Goal: Complete application form

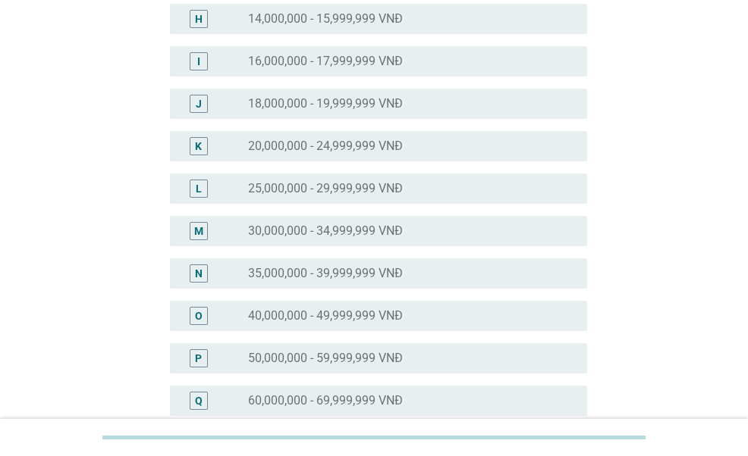
scroll to position [379, 0]
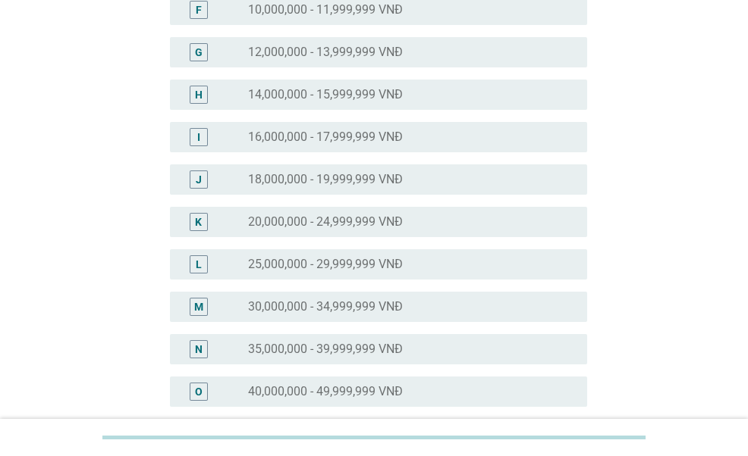
click at [368, 228] on label "20,000,000 - 24,999,999 VNĐ" at bounding box center [325, 222] width 155 height 15
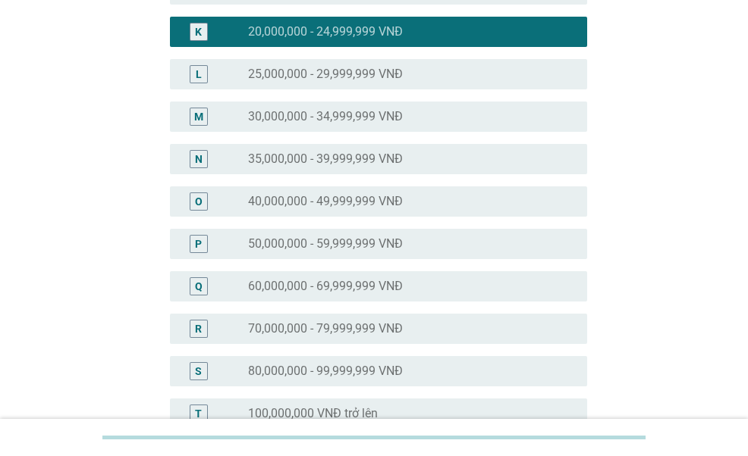
scroll to position [758, 0]
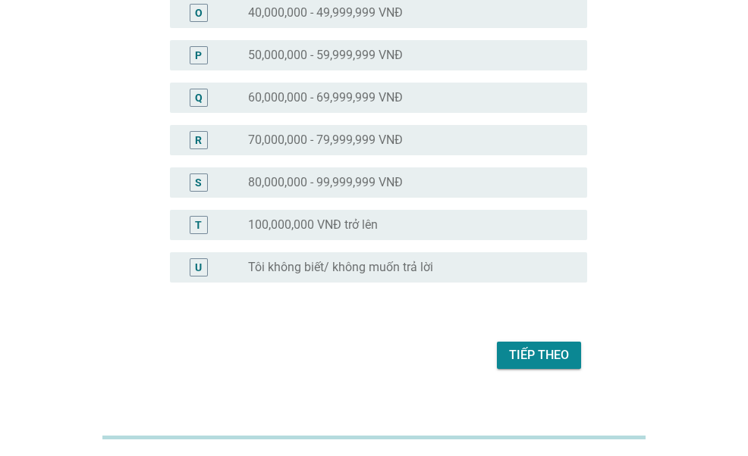
click at [520, 356] on div "Tiếp theo" at bounding box center [539, 356] width 60 height 18
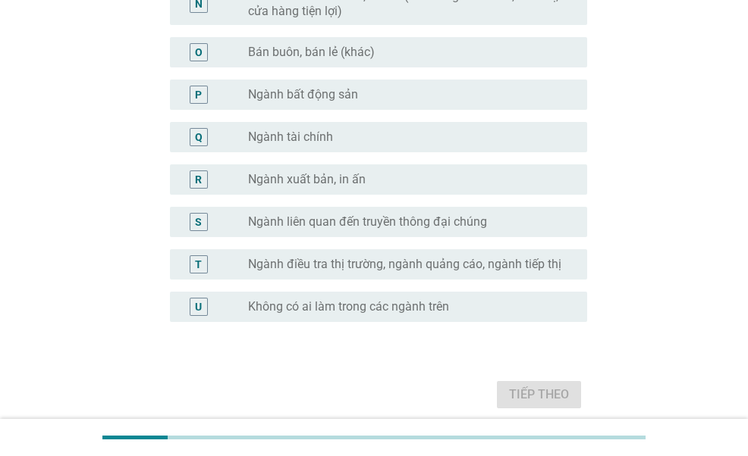
scroll to position [834, 0]
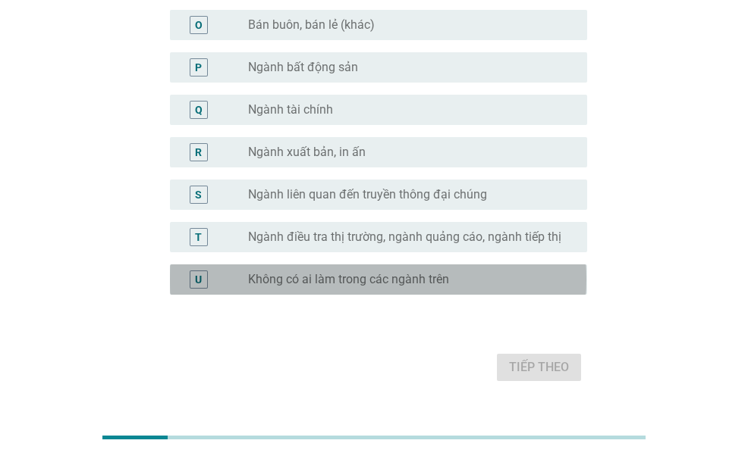
click at [359, 284] on label "Không có ai làm trong các ngành trên" at bounding box center [348, 279] width 201 height 15
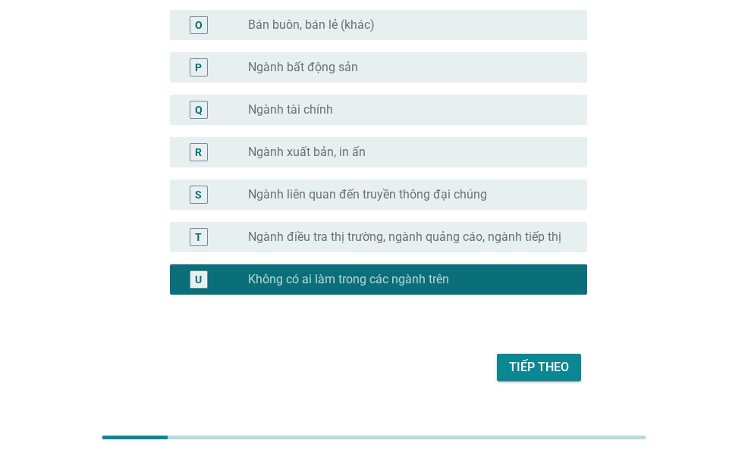
click at [531, 369] on div "Tiếp theo" at bounding box center [539, 368] width 60 height 18
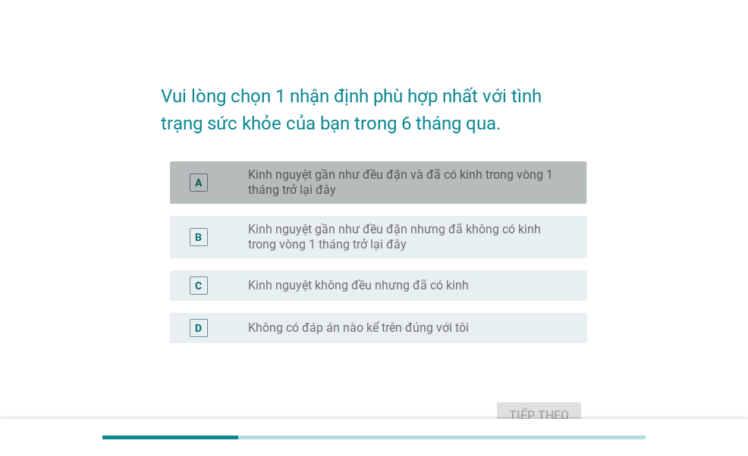
click at [362, 173] on label "Kinh nguyệt gần như đều đặn và đã có kinh trong vòng 1 tháng trở lại đây" at bounding box center [405, 183] width 315 height 30
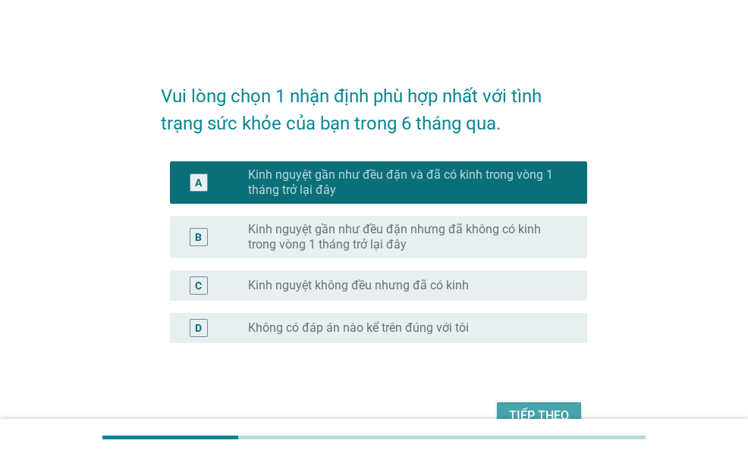
click at [547, 410] on div "Tiếp theo" at bounding box center [539, 416] width 60 height 18
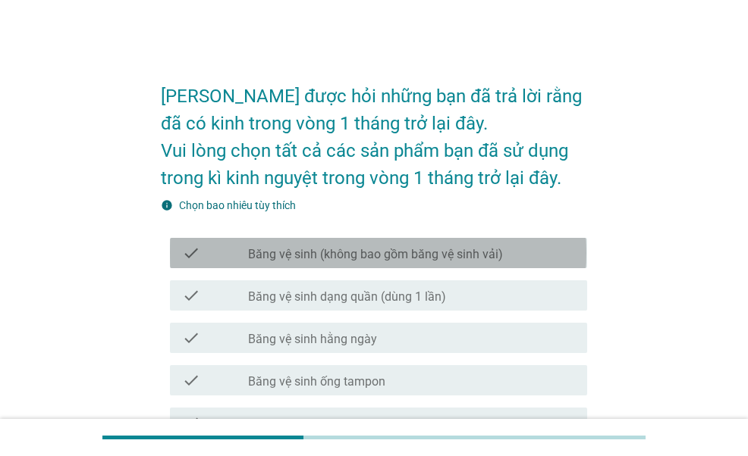
click at [317, 259] on label "Băng vệ sinh (không bao gồm băng vệ sinh vải)" at bounding box center [375, 254] width 255 height 15
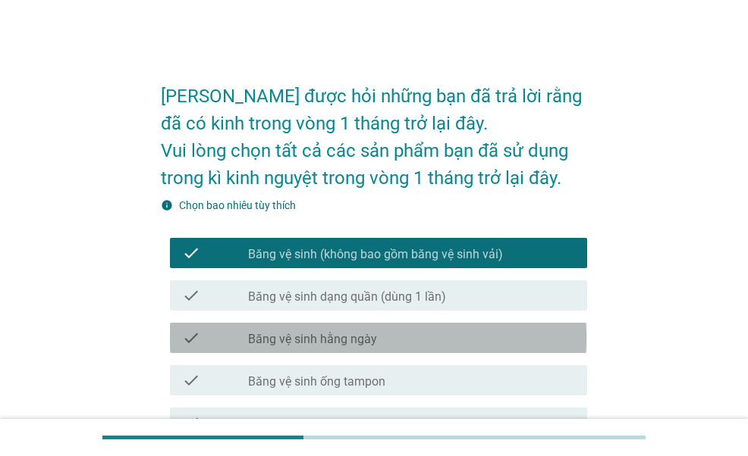
click at [338, 346] on label "Băng vệ sinh hằng ngày" at bounding box center [312, 339] width 129 height 15
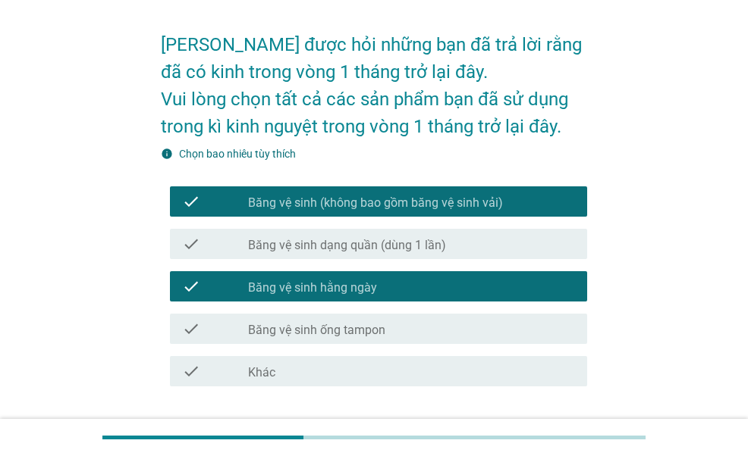
scroll to position [76, 0]
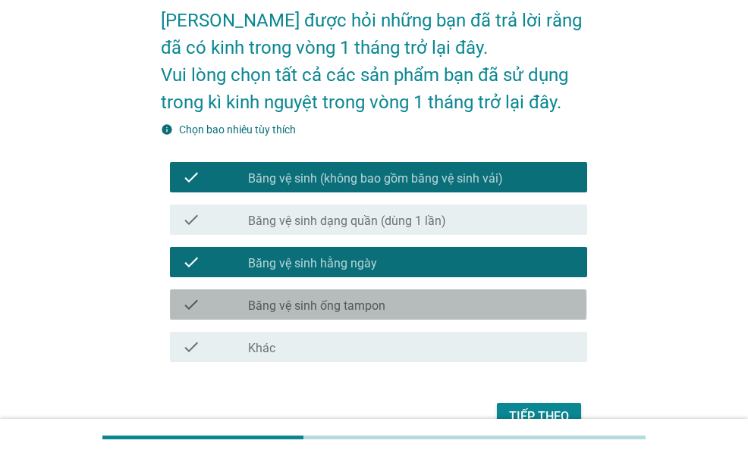
click at [367, 310] on label "Băng vệ sinh ống tampon" at bounding box center [316, 306] width 137 height 15
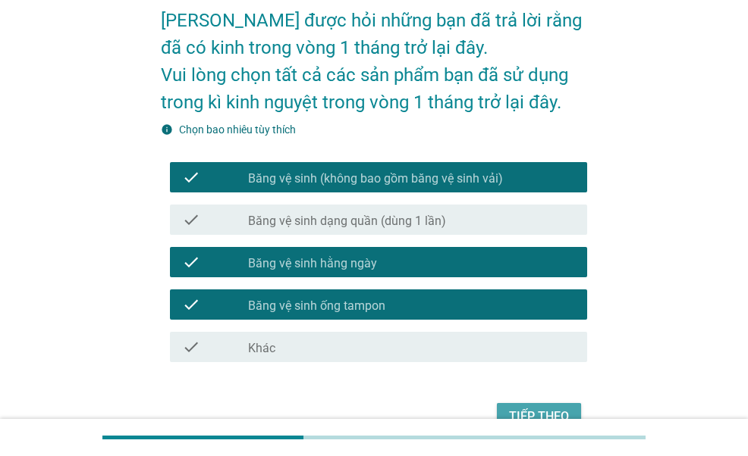
click at [551, 412] on div "Tiếp theo" at bounding box center [539, 417] width 60 height 18
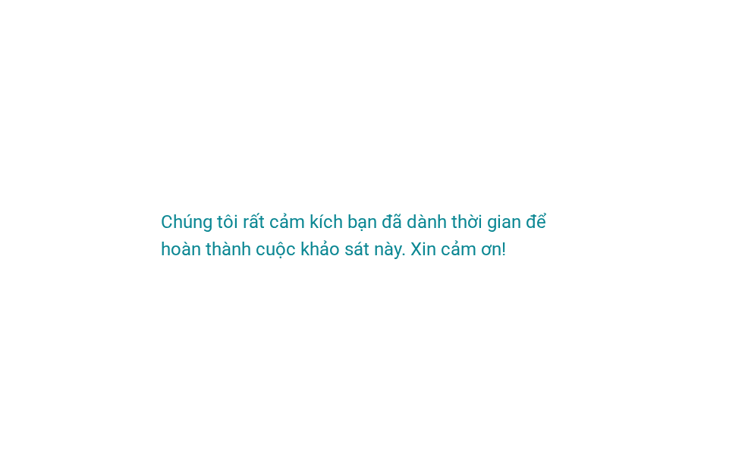
scroll to position [0, 0]
